Goal: Task Accomplishment & Management: Use online tool/utility

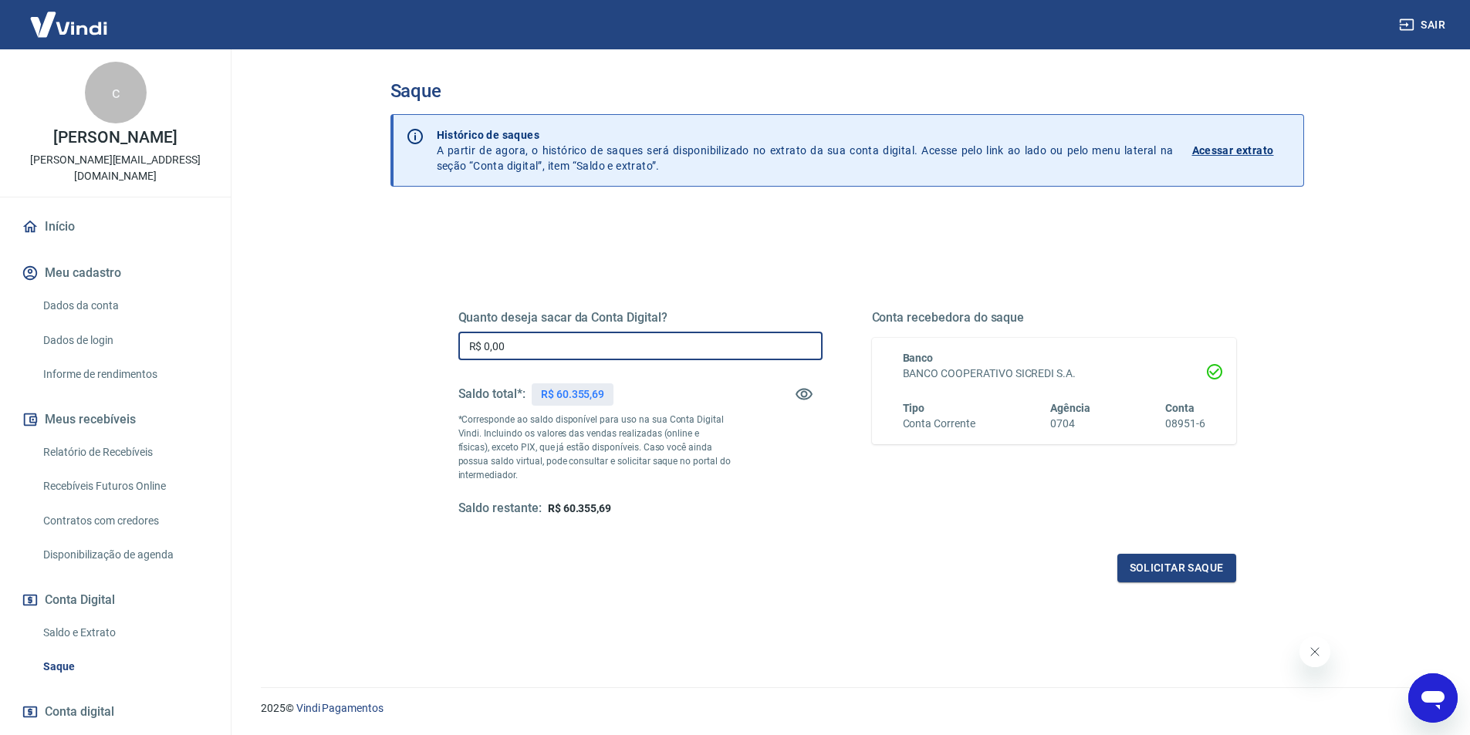
click at [568, 349] on input "R$ 0,00" at bounding box center [640, 346] width 364 height 29
type input "R$ 60.000,00"
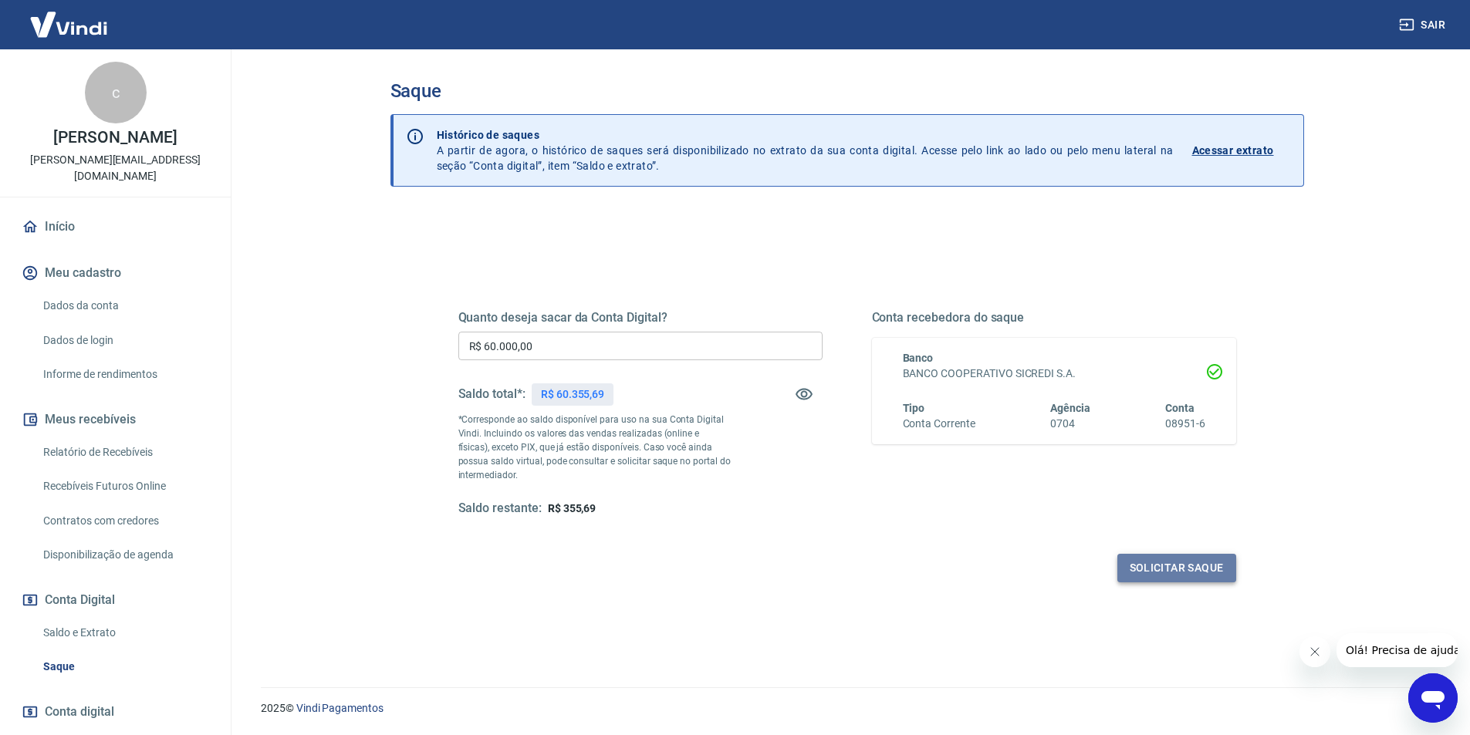
click at [1142, 565] on button "Solicitar saque" at bounding box center [1176, 568] width 119 height 29
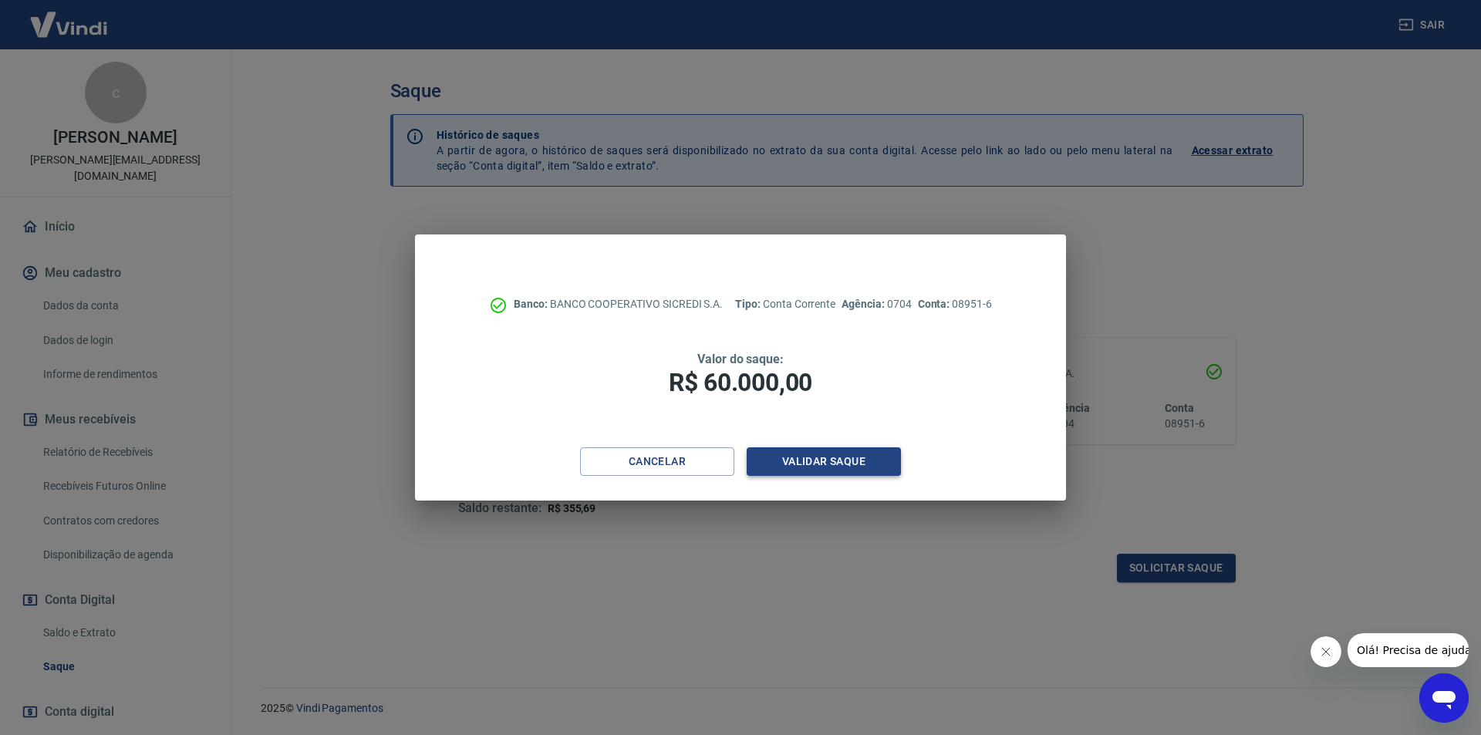
click at [838, 468] on button "Validar saque" at bounding box center [824, 461] width 154 height 29
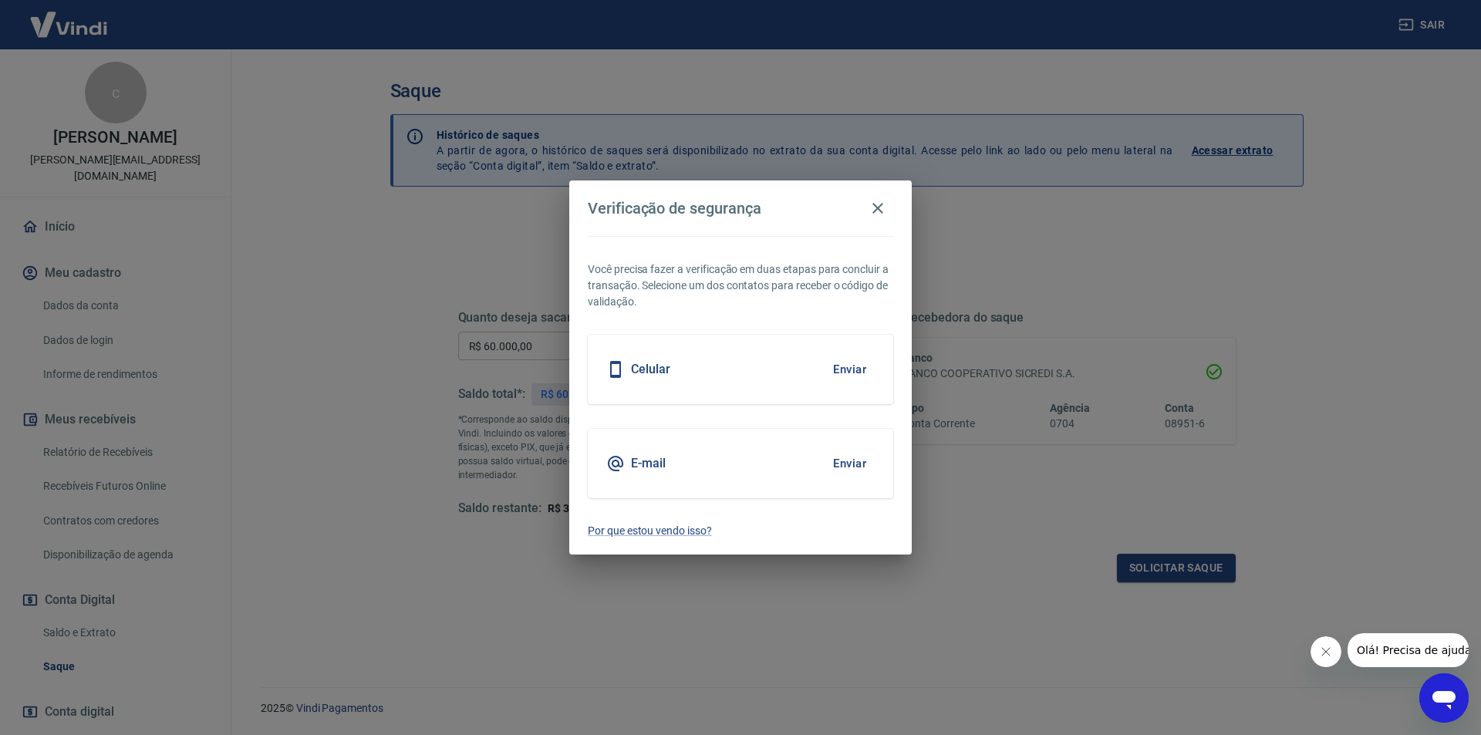
click at [861, 372] on button "Enviar" at bounding box center [850, 369] width 50 height 32
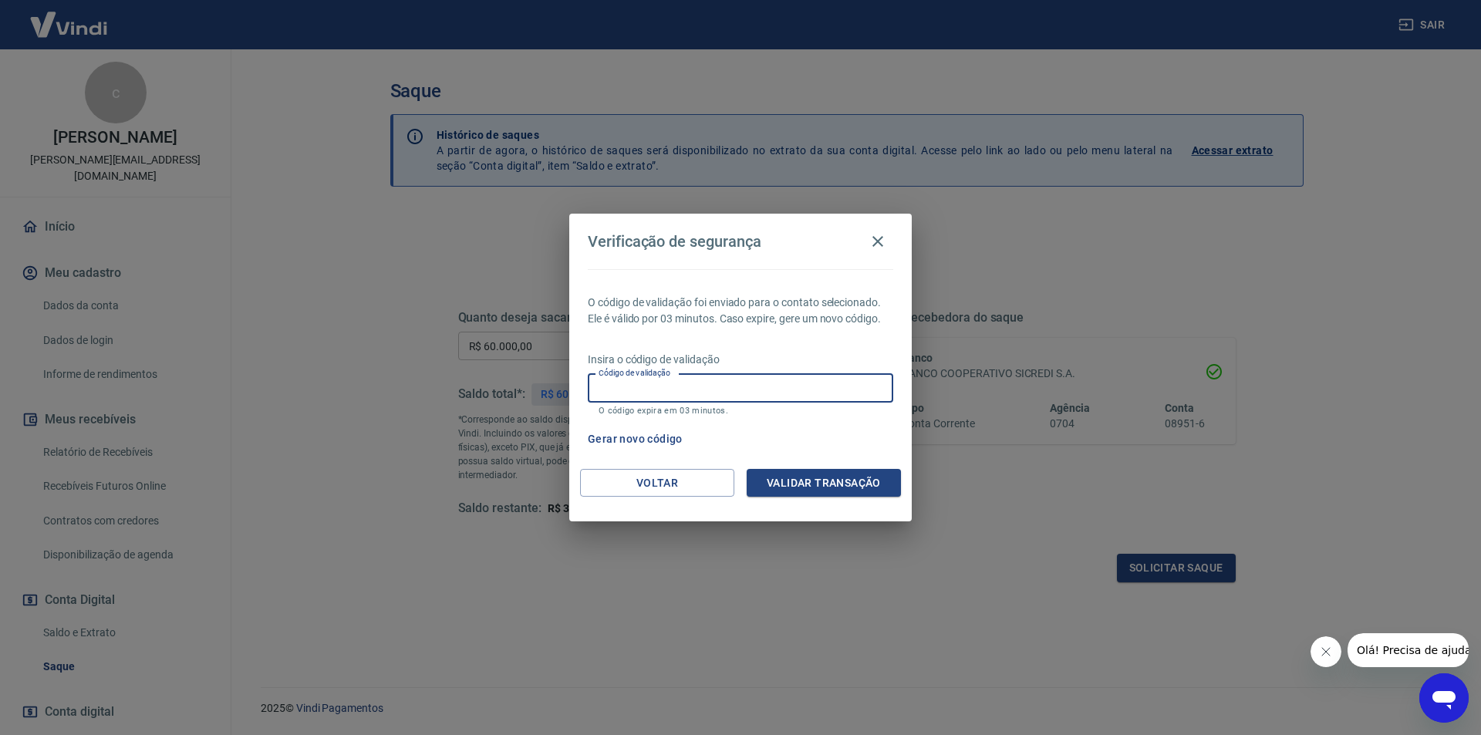
click at [807, 378] on input "Código de validação" at bounding box center [741, 388] width 306 height 29
type input "751575"
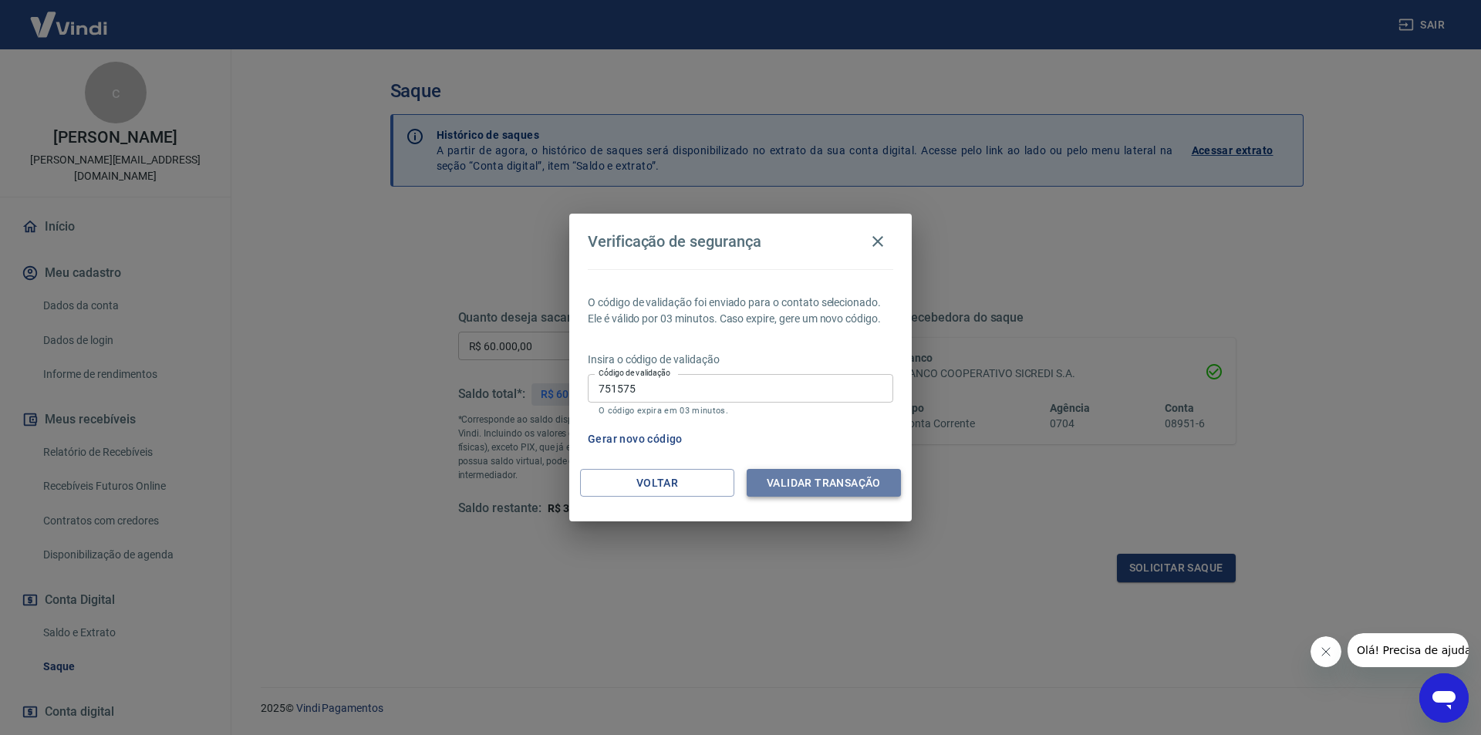
click at [816, 486] on button "Validar transação" at bounding box center [824, 483] width 154 height 29
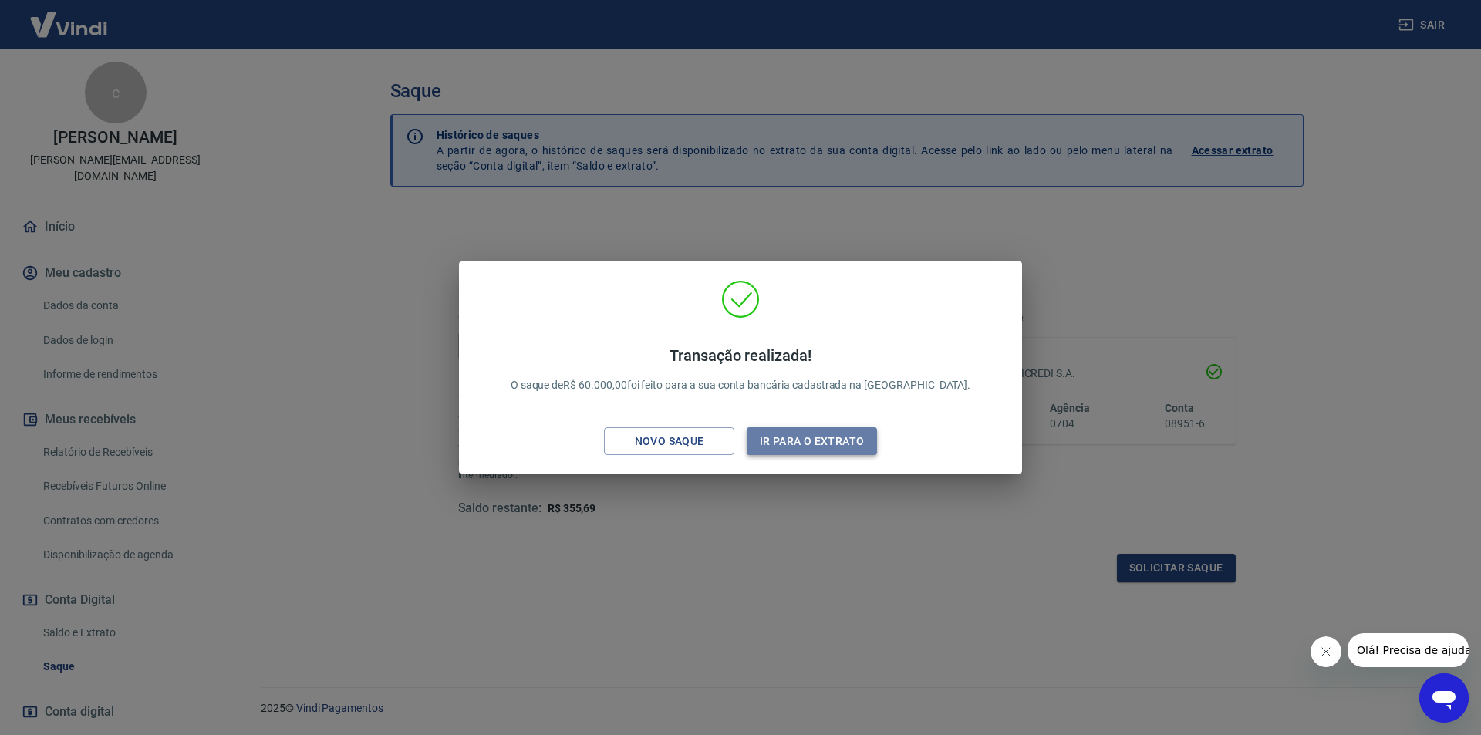
click at [818, 445] on button "Ir para o extrato" at bounding box center [812, 441] width 130 height 29
